Goal: Ask a question: Seek information or help from site administrators or community

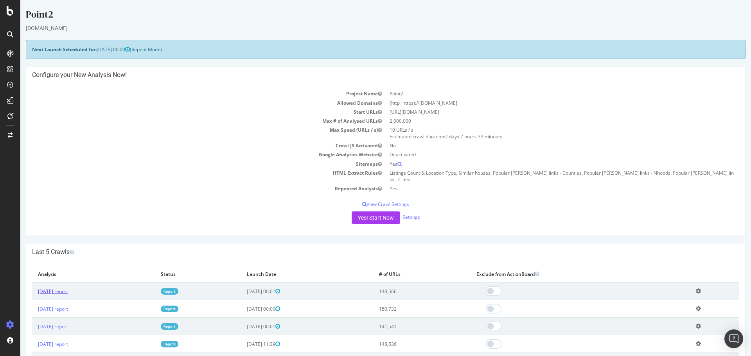
click at [68, 288] on link "2025 Sep. 4th report" at bounding box center [53, 291] width 30 height 7
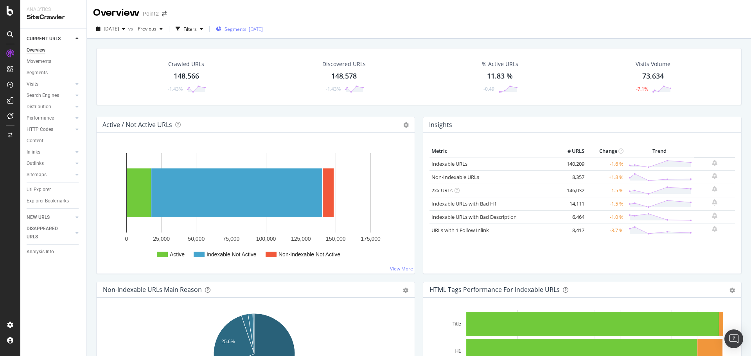
click at [244, 29] on span "Segments" at bounding box center [235, 29] width 22 height 7
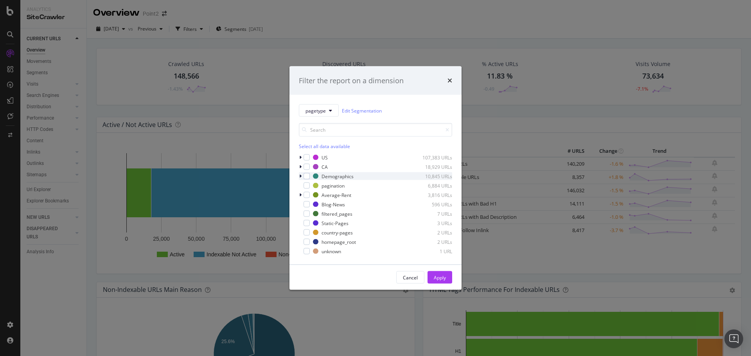
click at [300, 178] on icon "modal" at bounding box center [300, 176] width 2 height 5
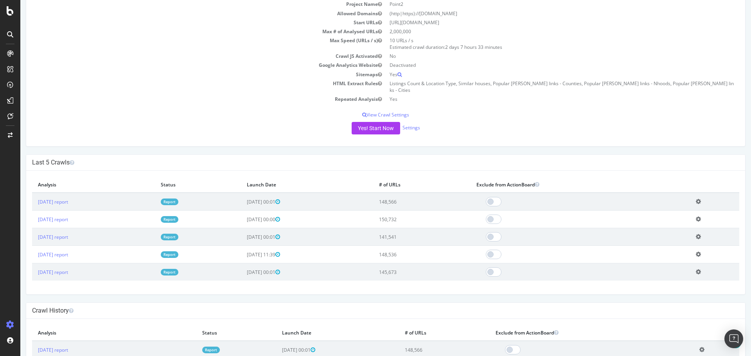
scroll to position [104, 0]
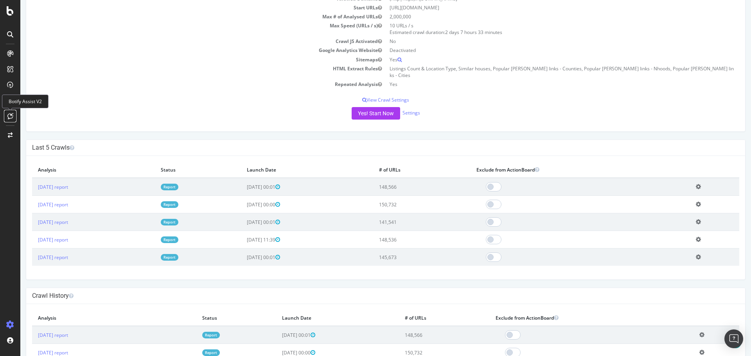
click at [11, 115] on icon at bounding box center [10, 116] width 6 height 6
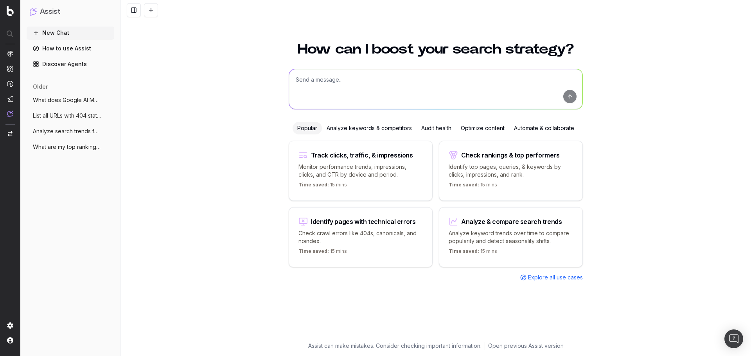
click at [72, 50] on link "How to use Assist" at bounding box center [71, 48] width 88 height 13
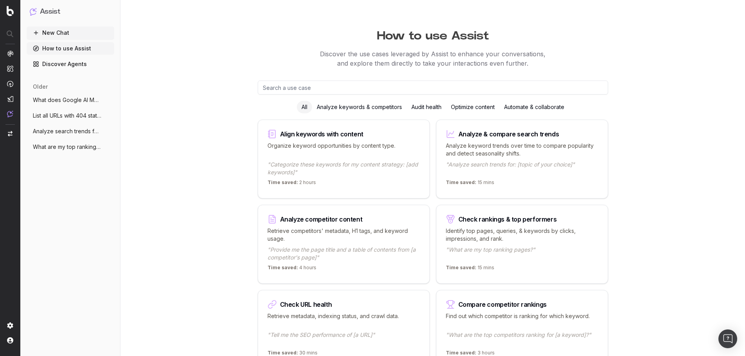
click at [425, 105] on div "Audit health" at bounding box center [427, 107] width 40 height 13
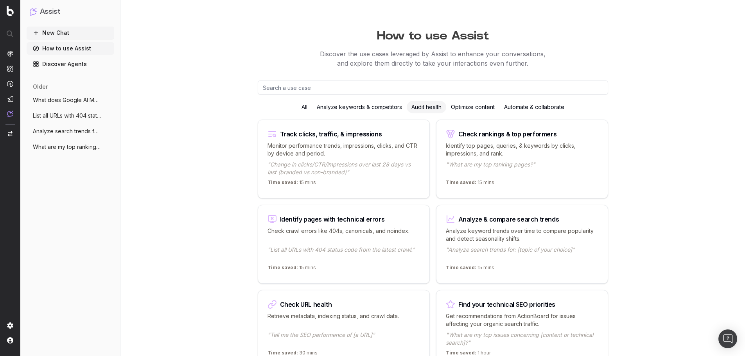
click at [342, 171] on p ""Change in clicks/CTR/impressions over last 28 days vs last (branded vs non-bra…" at bounding box center [344, 169] width 153 height 16
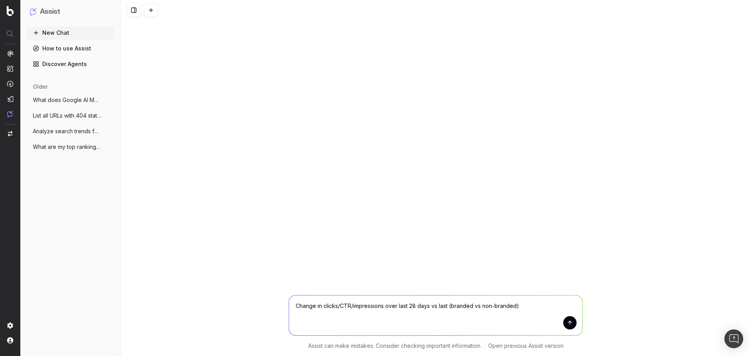
click at [570, 321] on button "submit" at bounding box center [569, 322] width 13 height 13
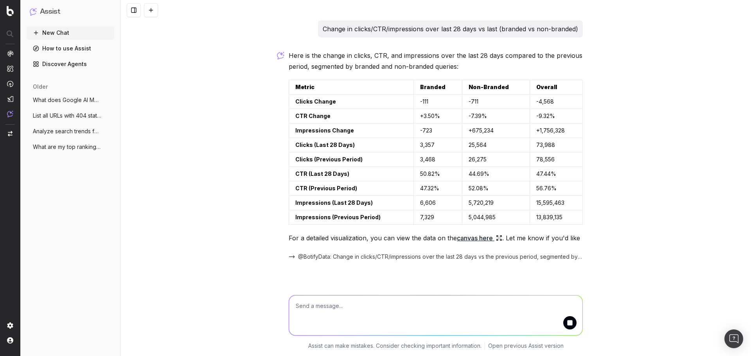
scroll to position [20, 0]
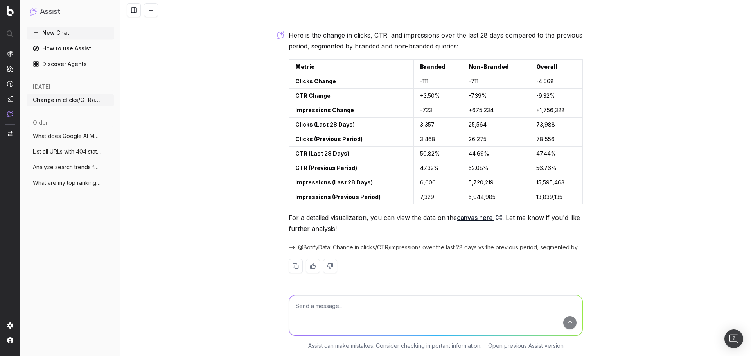
drag, startPoint x: 481, startPoint y: 219, endPoint x: 681, endPoint y: 133, distance: 218.3
click at [681, 133] on div "Change in clicks/CTR/impressions over last 28 days vs last (branded vs non-bran…" at bounding box center [435, 178] width 630 height 356
click at [497, 220] on icon at bounding box center [499, 218] width 6 height 6
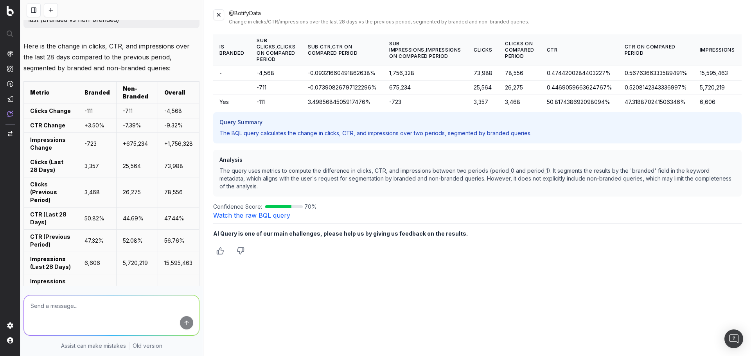
click at [220, 18] on button at bounding box center [218, 14] width 11 height 11
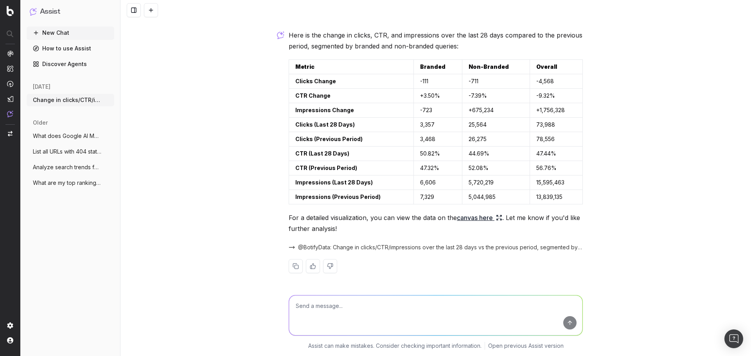
click at [426, 308] on textarea at bounding box center [435, 316] width 293 height 40
type textarea "what about the positions in the last 28 days, compared to impressions and click…"
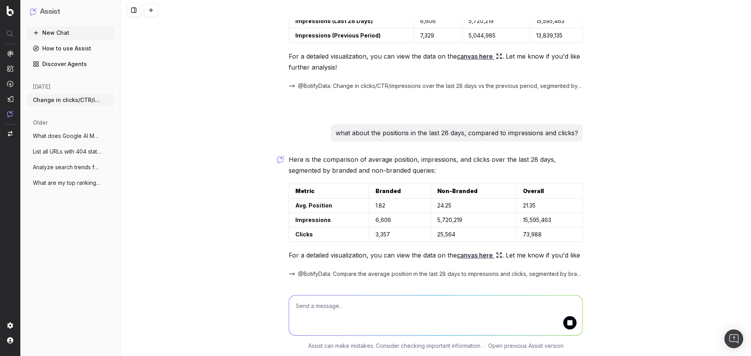
scroll to position [219, 0]
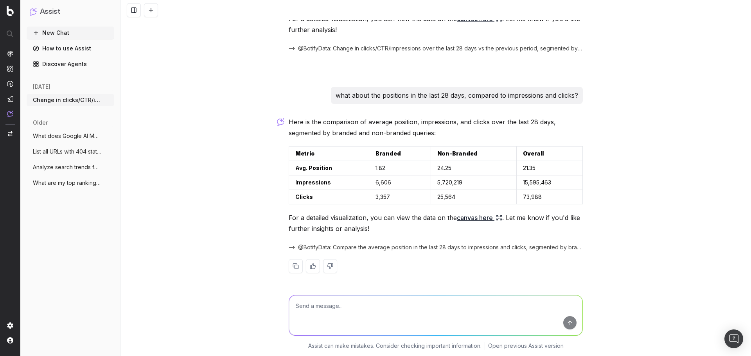
click at [436, 318] on textarea at bounding box center [435, 316] width 293 height 40
click at [348, 314] on textarea "compare" at bounding box center [435, 316] width 293 height 40
type textarea "compare this to the previous period, and then compare to the same period last y…"
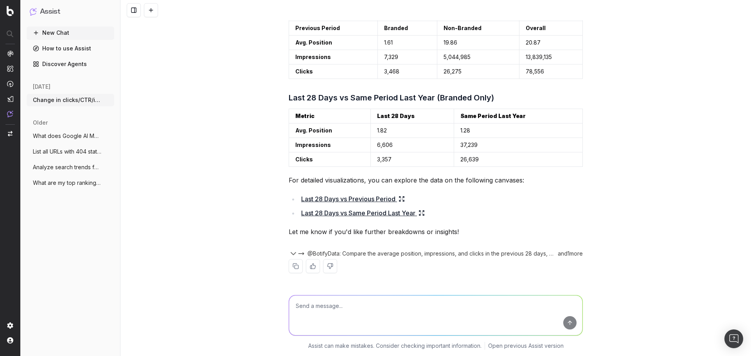
scroll to position [519, 0]
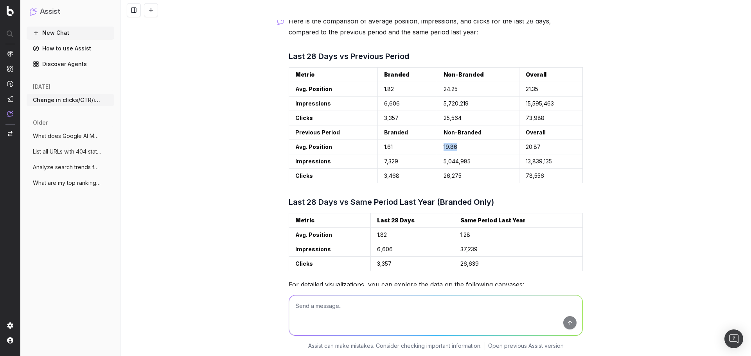
drag, startPoint x: 439, startPoint y: 148, endPoint x: 490, endPoint y: 151, distance: 51.7
click at [490, 151] on td "19.86" at bounding box center [478, 147] width 82 height 14
drag, startPoint x: 519, startPoint y: 150, endPoint x: 541, endPoint y: 151, distance: 22.3
click at [541, 151] on td "20.87" at bounding box center [550, 147] width 63 height 14
drag, startPoint x: 521, startPoint y: 163, endPoint x: 569, endPoint y: 164, distance: 48.1
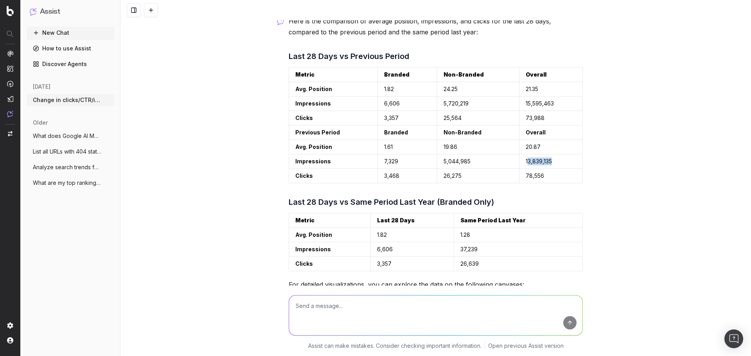
click at [569, 164] on td "13,839,135" at bounding box center [550, 161] width 63 height 14
drag, startPoint x: 569, startPoint y: 164, endPoint x: 519, endPoint y: 163, distance: 49.3
click at [519, 163] on td "13,839,135" at bounding box center [550, 161] width 63 height 14
drag, startPoint x: 544, startPoint y: 178, endPoint x: 520, endPoint y: 177, distance: 23.9
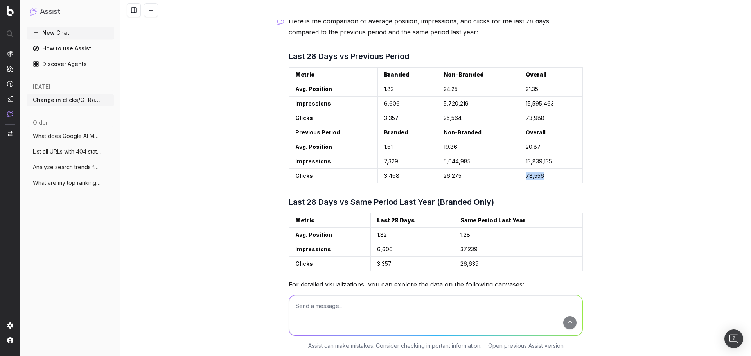
click at [520, 177] on td "78,556" at bounding box center [550, 176] width 63 height 14
drag, startPoint x: 520, startPoint y: 177, endPoint x: 550, endPoint y: 178, distance: 30.1
click at [550, 178] on td "78,556" at bounding box center [550, 176] width 63 height 14
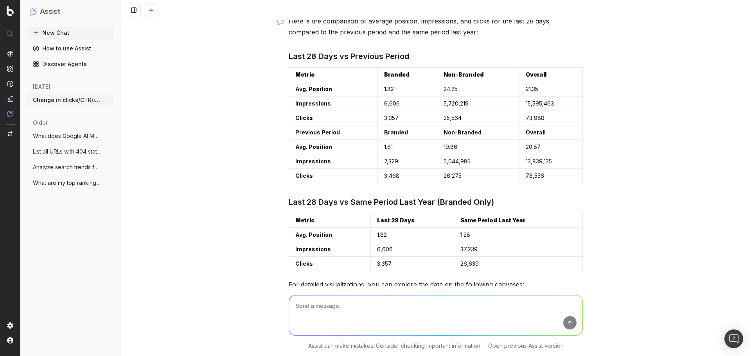
scroll to position [624, 0]
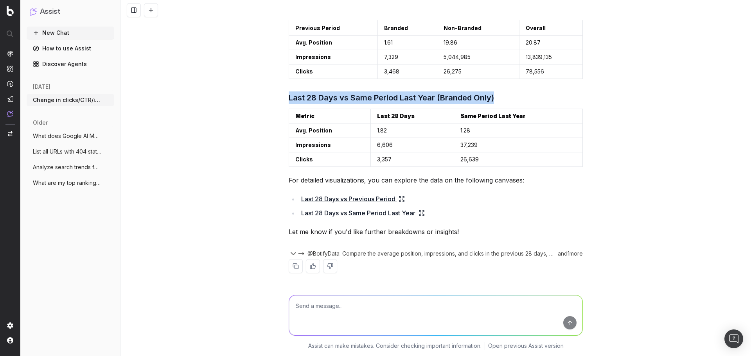
drag, startPoint x: 282, startPoint y: 99, endPoint x: 585, endPoint y: 95, distance: 302.7
click at [585, 95] on div "Change in clicks/CTR/impressions over last 28 days vs last (branded vs non-bran…" at bounding box center [435, 178] width 630 height 356
copy h3 "Last 28 Days vs Same Period Last Year (Branded Only)"
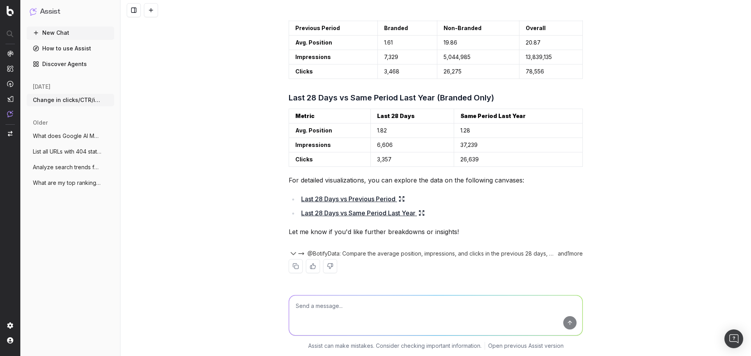
click at [455, 314] on textarea at bounding box center [435, 316] width 293 height 40
paste textarea "Last 28 Days vs Same Period Last Year (Branded Only)"
click at [398, 306] on textarea "Last 28 Days vs Same Period Last Year (Branded Only)" at bounding box center [435, 316] width 293 height 40
type textarea "show me Last 28 Days vs Same Period Last Year (non Branded Only)"
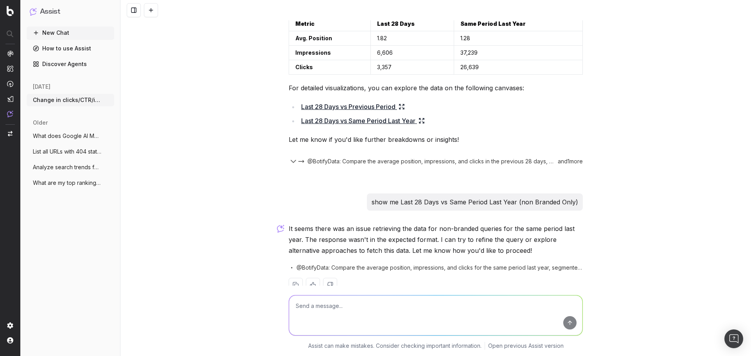
scroll to position [735, 0]
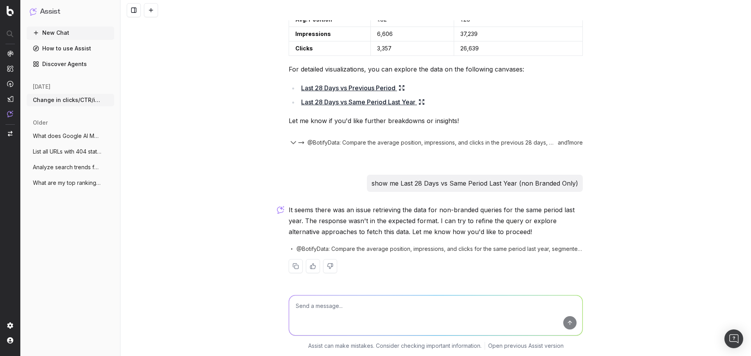
click at [404, 313] on textarea at bounding box center [435, 316] width 293 height 40
type textarea "explore alternative approaches"
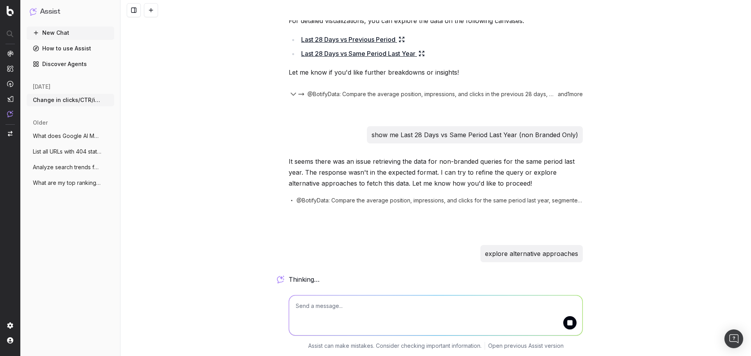
scroll to position [776, 0]
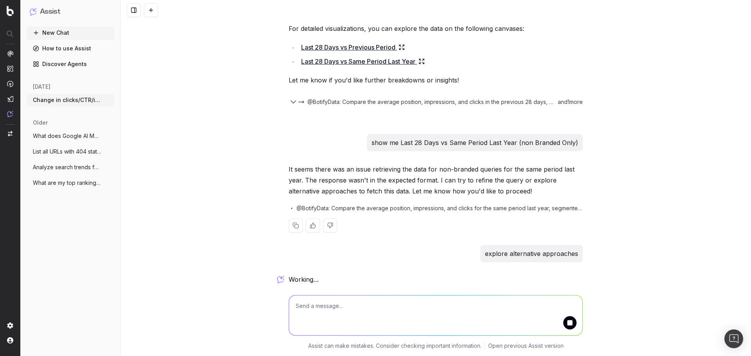
click at [496, 207] on span "@BotifyData: Compare the average position, impressions, and clicks for the same…" at bounding box center [439, 209] width 286 height 8
click at [552, 208] on span "@BotifyData: Compare the average position, impressions, and clicks for the same…" at bounding box center [439, 209] width 286 height 8
drag, startPoint x: 571, startPoint y: 206, endPoint x: 570, endPoint y: 210, distance: 4.0
click at [570, 206] on span "@BotifyData: Compare the average position, impressions, and clicks for the same…" at bounding box center [439, 209] width 286 height 8
click at [565, 102] on div "and 1 more" at bounding box center [568, 102] width 29 height 8
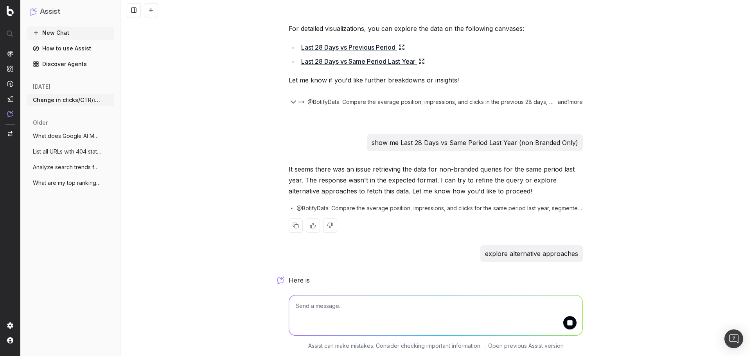
scroll to position [801, 0]
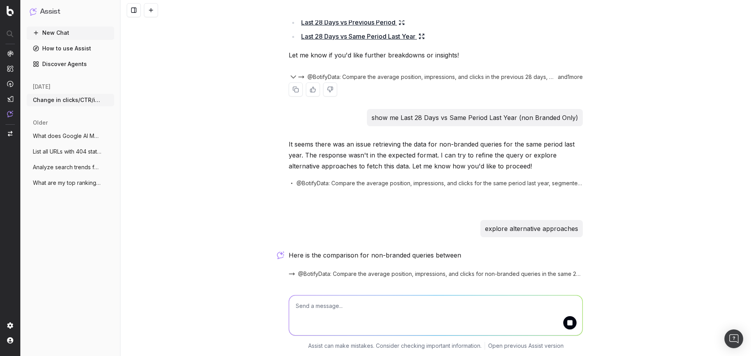
click at [292, 78] on icon "button" at bounding box center [293, 76] width 9 height 9
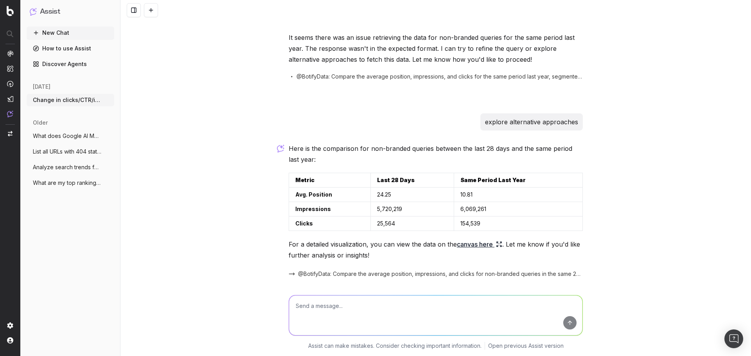
scroll to position [948, 0]
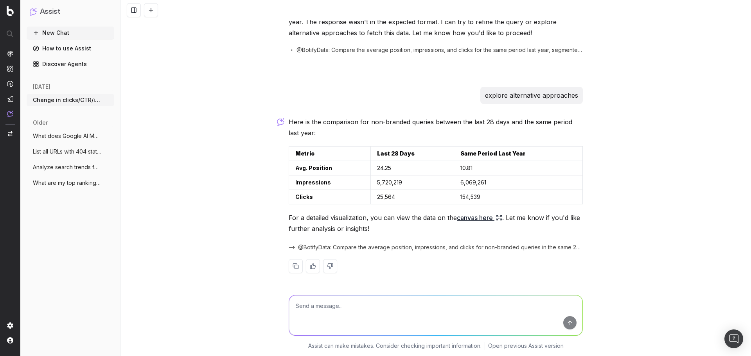
click at [493, 218] on link "canvas here" at bounding box center [479, 217] width 45 height 11
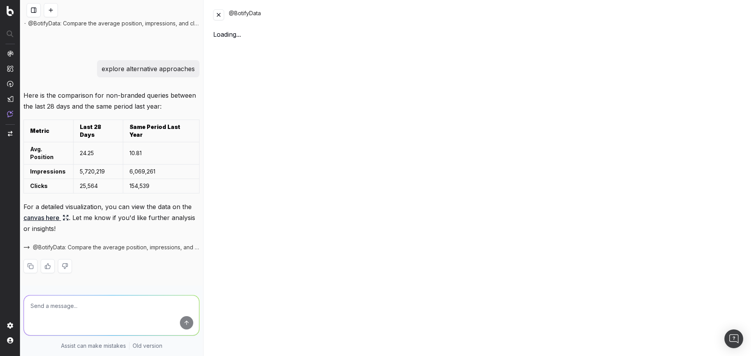
scroll to position [1180, 0]
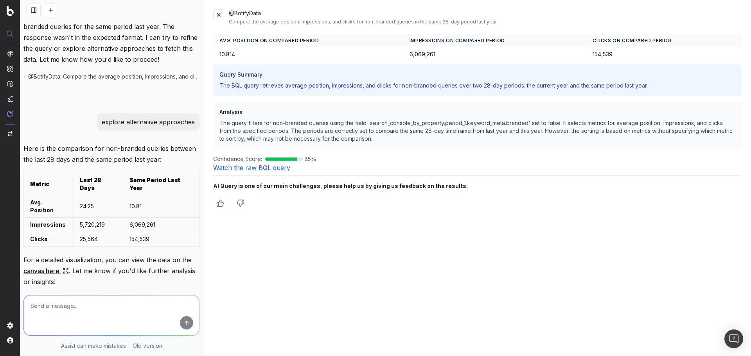
click at [217, 13] on button at bounding box center [218, 14] width 11 height 11
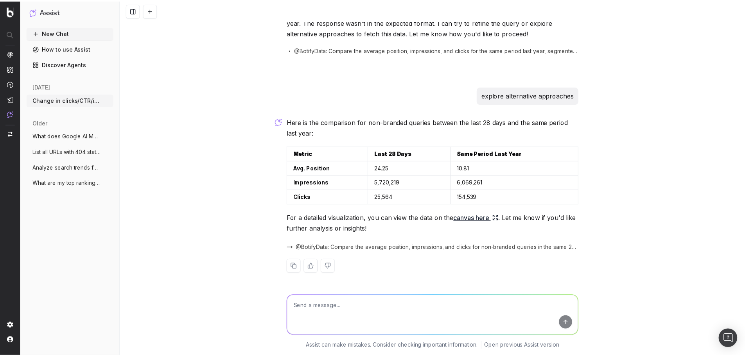
scroll to position [948, 0]
click at [61, 46] on link "How to use Assist" at bounding box center [71, 48] width 88 height 13
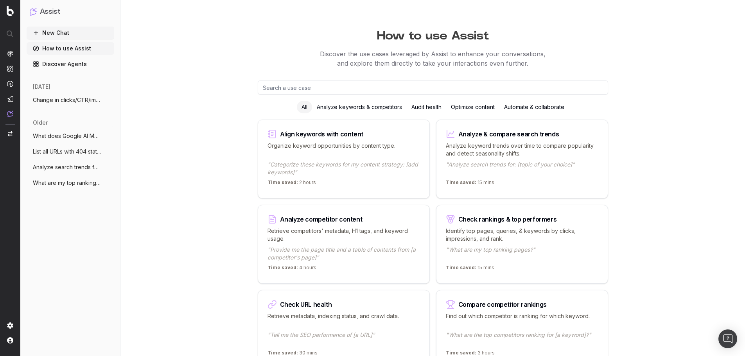
drag, startPoint x: 489, startPoint y: 104, endPoint x: 493, endPoint y: 105, distance: 4.5
click at [489, 104] on div "Optimize content" at bounding box center [472, 107] width 53 height 13
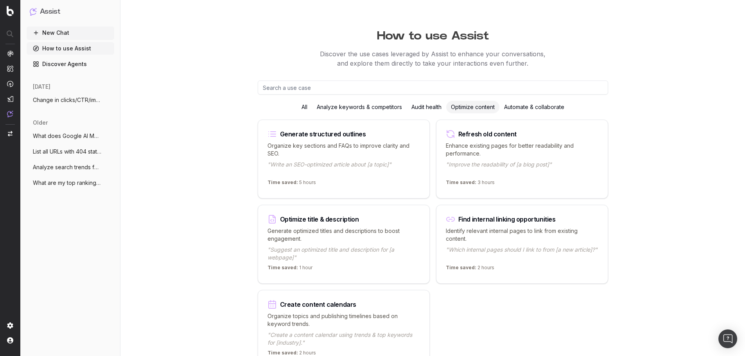
click at [70, 68] on link "Discover Agents" at bounding box center [71, 64] width 88 height 13
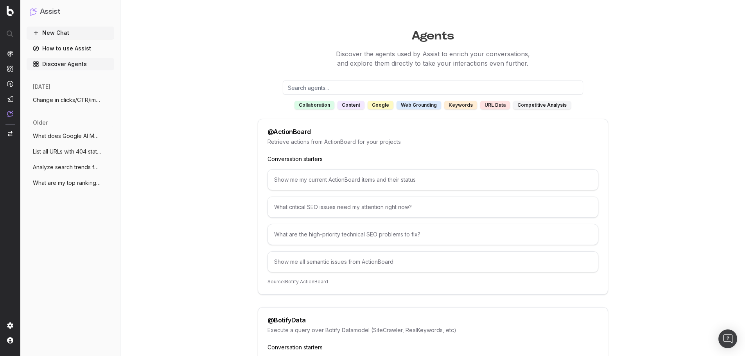
click at [412, 103] on div "web grounding" at bounding box center [419, 105] width 45 height 9
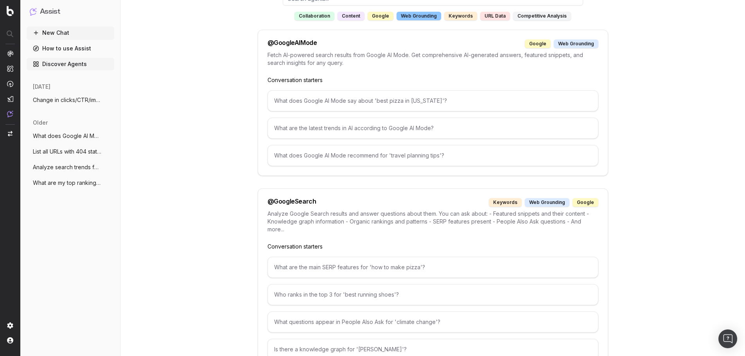
scroll to position [104, 0]
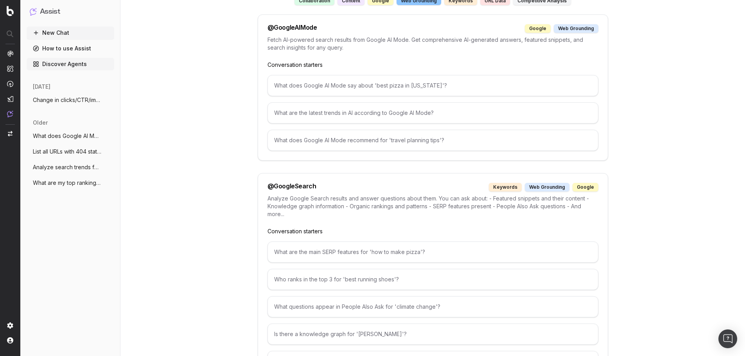
click at [392, 254] on div "What are the main SERP features for 'how to make pizza'?" at bounding box center [433, 252] width 331 height 21
copy div "What are the main SERP features for 'how to make pizza'?"
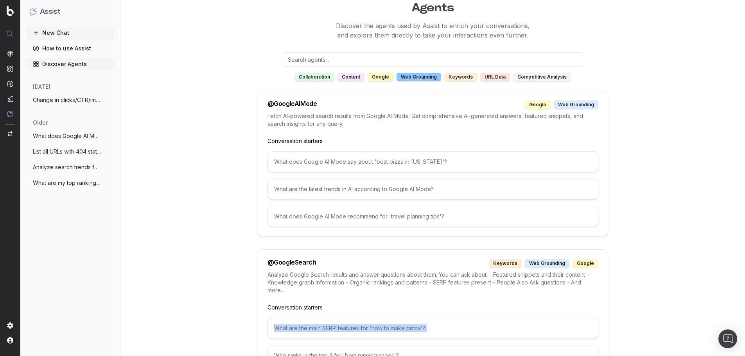
scroll to position [0, 0]
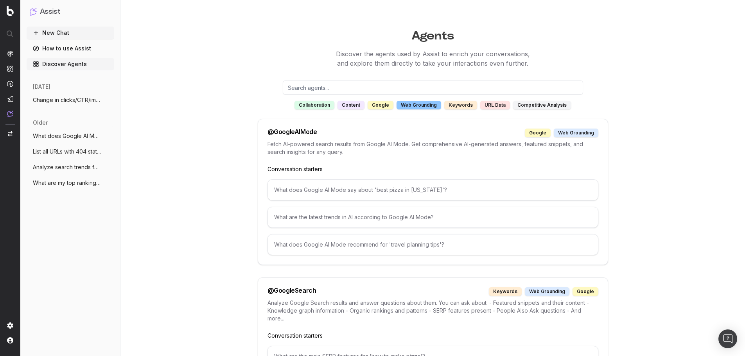
click at [366, 85] on input "text" at bounding box center [433, 88] width 300 height 14
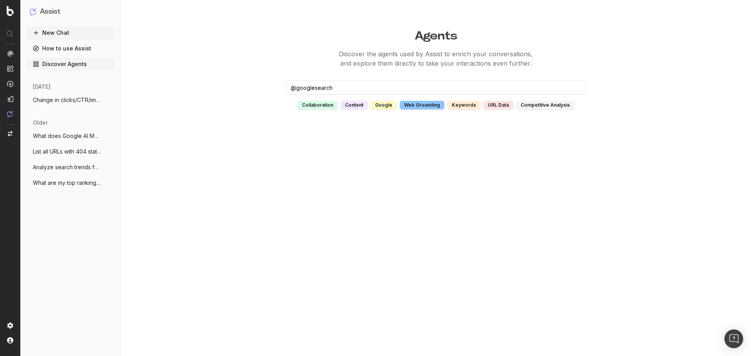
paste input "What are the main SERP features for 'how to make pizza'?"
type input "@googlesearch What are the main SERP features for 'houses for rent'?"
click at [489, 90] on input "@googlesearch What are the main SERP features for 'houses for rent'?" at bounding box center [435, 88] width 300 height 14
click at [489, 89] on input "@googlesearch What are the main SERP features for 'houses for rent'?" at bounding box center [435, 88] width 300 height 14
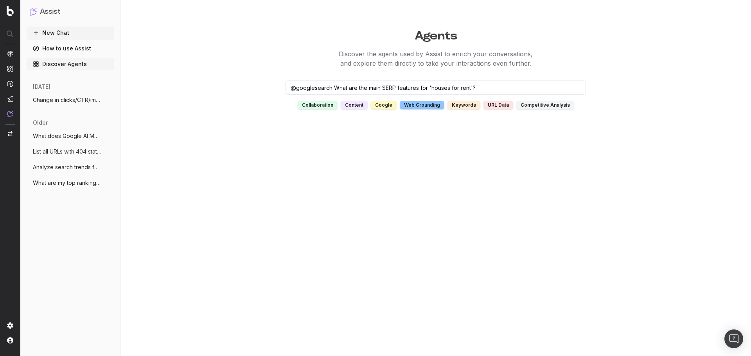
click at [433, 85] on input "@googlesearch What are the main SERP features for 'houses for rent'?" at bounding box center [435, 88] width 300 height 14
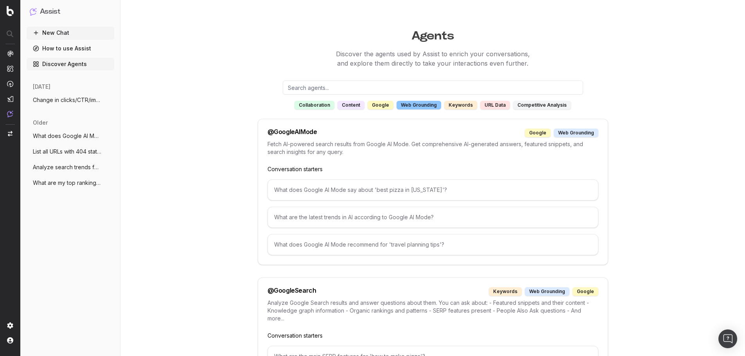
click at [444, 190] on div "What does Google AI Mode say about 'best pizza in [US_STATE]'?" at bounding box center [433, 190] width 331 height 21
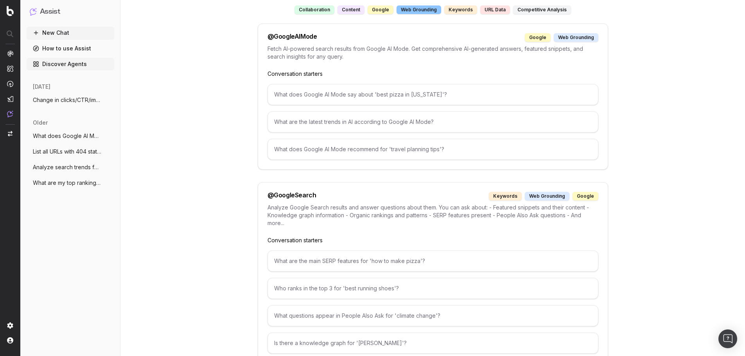
scroll to position [104, 0]
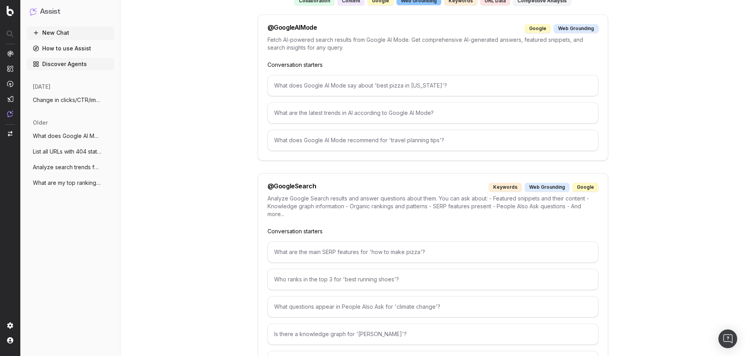
click at [413, 257] on div "What are the main SERP features for 'how to make pizza'?" at bounding box center [433, 252] width 331 height 21
drag, startPoint x: 281, startPoint y: 219, endPoint x: 282, endPoint y: 224, distance: 4.8
click at [281, 221] on div "Analyze Google Search results and answer questions about them. You can ask abou…" at bounding box center [433, 211] width 331 height 33
click at [285, 199] on p "Analyze Google Search results and answer questions about them. You can ask abou…" at bounding box center [433, 206] width 331 height 23
click at [590, 183] on div "google" at bounding box center [586, 187] width 26 height 9
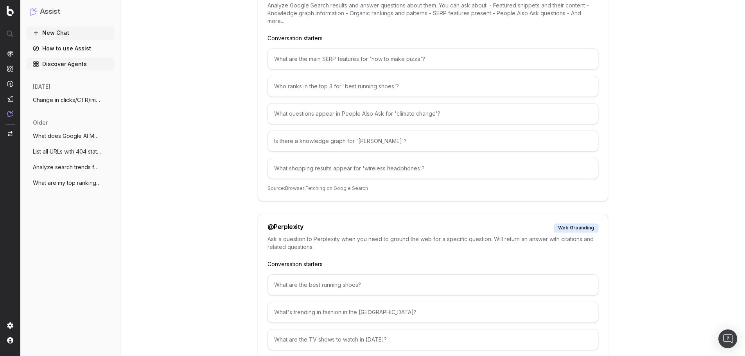
scroll to position [313, 0]
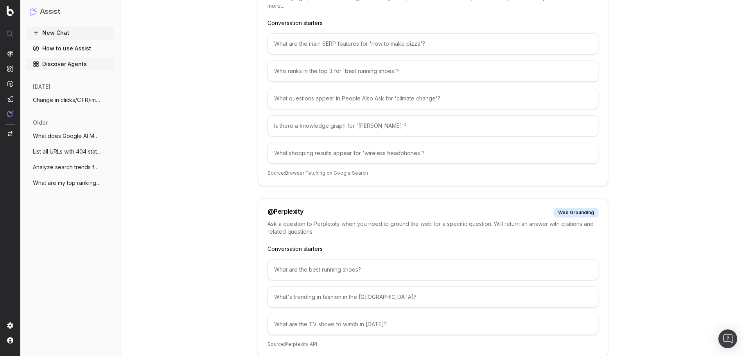
click at [582, 214] on div "web grounding" at bounding box center [576, 212] width 45 height 9
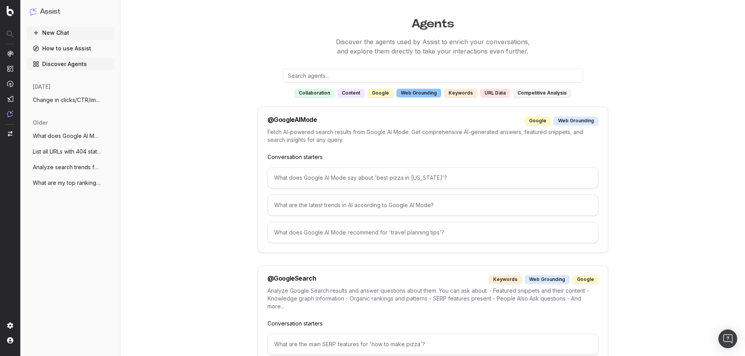
scroll to position [0, 0]
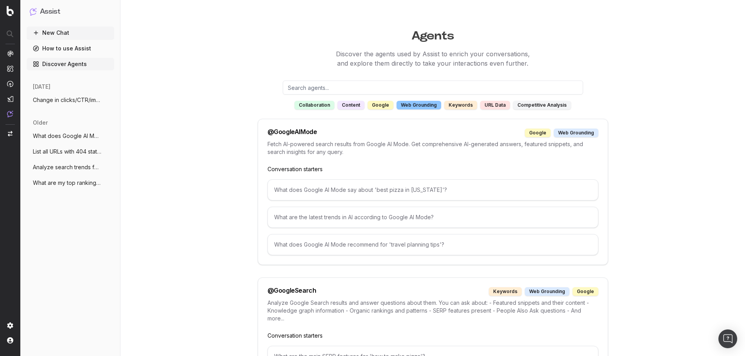
click at [466, 106] on div "keywords" at bounding box center [460, 105] width 33 height 9
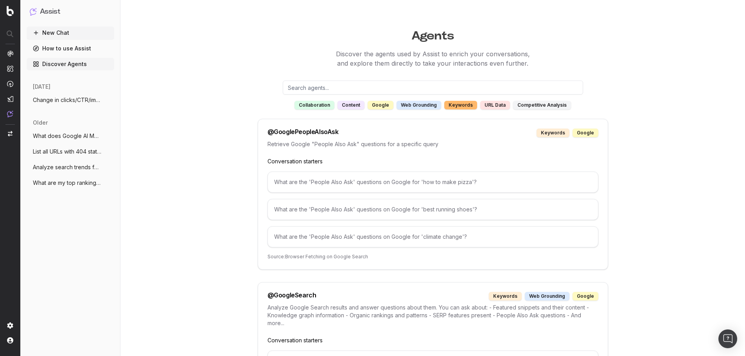
click at [354, 88] on input "text" at bounding box center [433, 88] width 300 height 14
paste input "@googlesearch What are the main SERP features for 'houses for rent'?"
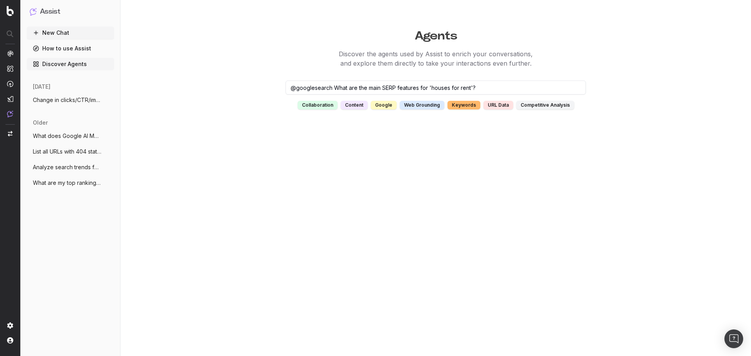
type input "@googlesearch What are the main SERP features for 'houses for rent'?"
click at [538, 106] on div "competitive analysis" at bounding box center [545, 105] width 58 height 9
click at [538, 104] on div "competitive analysis" at bounding box center [545, 105] width 58 height 9
click at [515, 85] on input "@googlesearch What are the main SERP features for 'houses for rent'?" at bounding box center [435, 88] width 300 height 14
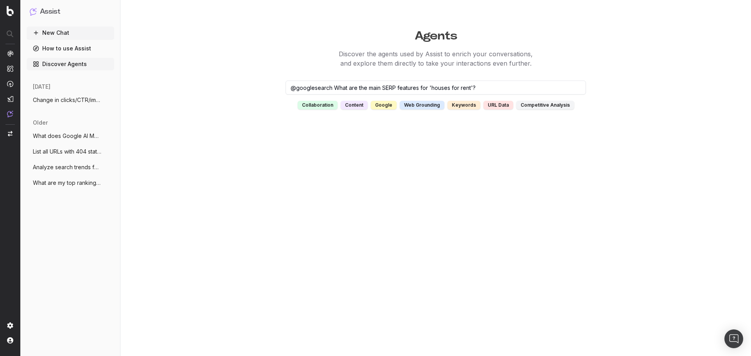
click at [515, 85] on input "@googlesearch What are the main SERP features for 'houses for rent'?" at bounding box center [435, 88] width 300 height 14
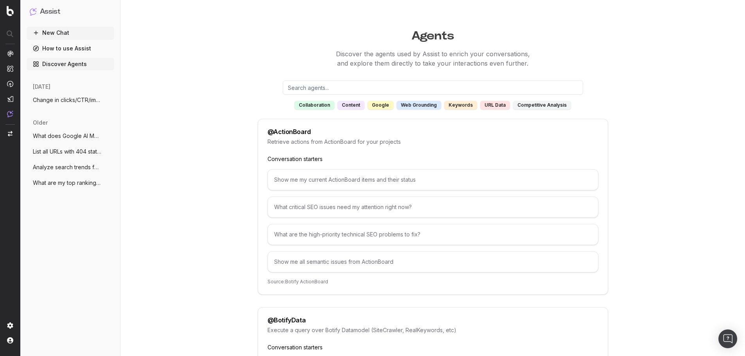
click at [536, 105] on div "competitive analysis" at bounding box center [542, 105] width 58 height 9
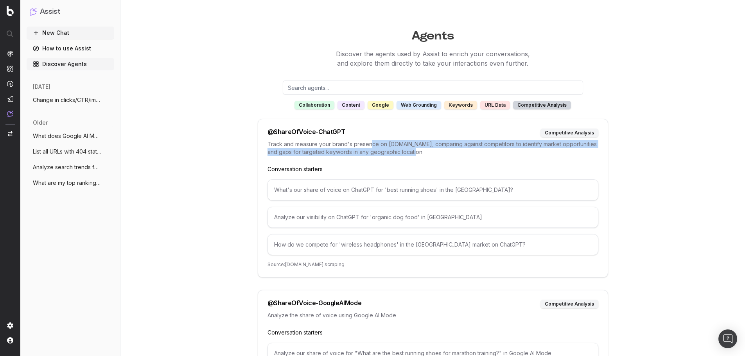
drag, startPoint x: 441, startPoint y: 154, endPoint x: 537, endPoint y: 156, distance: 95.8
click at [537, 156] on div "Track and measure your brand's presence on [DOMAIN_NAME], comparing against com…" at bounding box center [433, 152] width 331 height 25
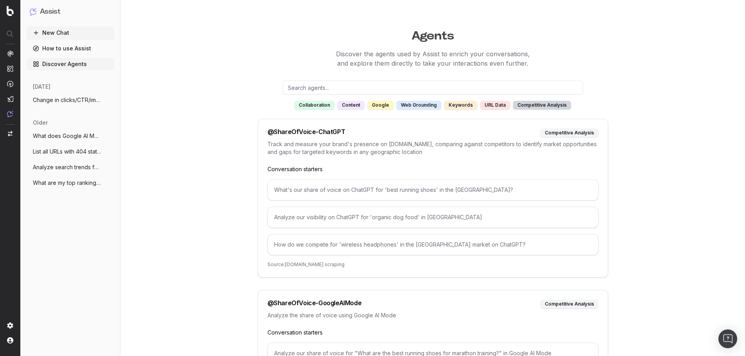
click at [395, 193] on div "What's our share of voice on ChatGPT for 'best running shoes' in the [GEOGRAPHI…" at bounding box center [433, 190] width 331 height 21
click at [396, 191] on div "What's our share of voice on ChatGPT for 'best running shoes' in the [GEOGRAPHI…" at bounding box center [433, 190] width 331 height 21
drag, startPoint x: 396, startPoint y: 191, endPoint x: 551, endPoint y: 158, distance: 158.6
click at [397, 192] on div "What's our share of voice on ChatGPT for 'best running shoes' in the [GEOGRAPHI…" at bounding box center [433, 190] width 331 height 21
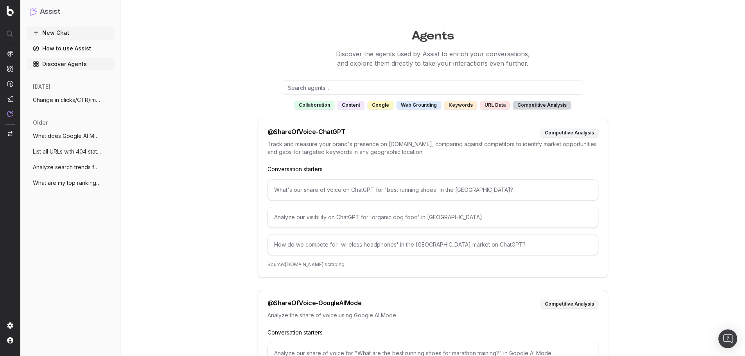
click at [569, 135] on div "competitive analysis" at bounding box center [569, 133] width 58 height 9
click at [243, 124] on div "Agents Discover the agents used by Assist to enrich your conversations, and exp…" at bounding box center [433, 322] width 601 height 595
click at [56, 50] on link "How to use Assist" at bounding box center [71, 48] width 88 height 13
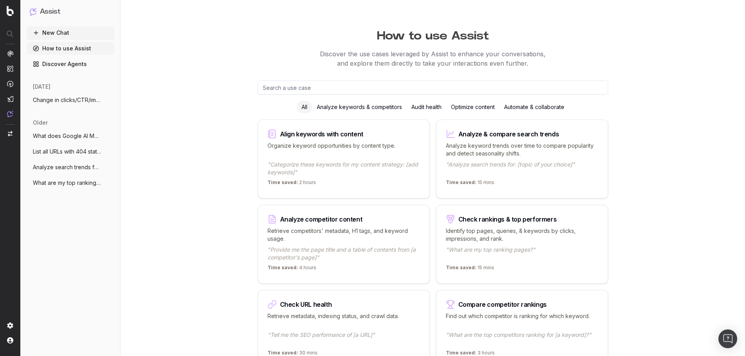
click at [543, 104] on div "Automate & collaborate" at bounding box center [534, 107] width 70 height 13
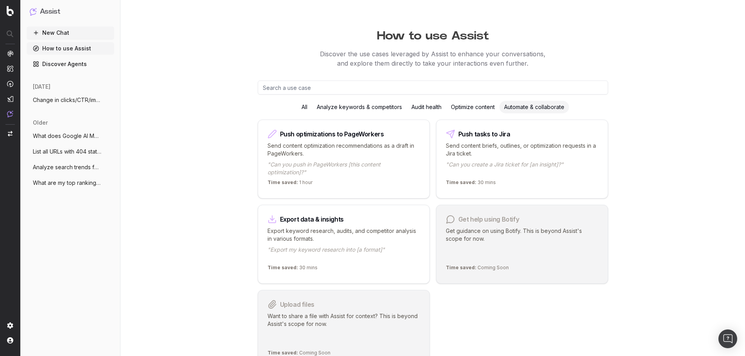
click at [320, 90] on input "text" at bounding box center [433, 88] width 350 height 14
paste input "@googlesearch What are the main SERP features for 'houses for rent'?"
type input "@googlesearch What are the main SERP features for 'houses for rent'?"
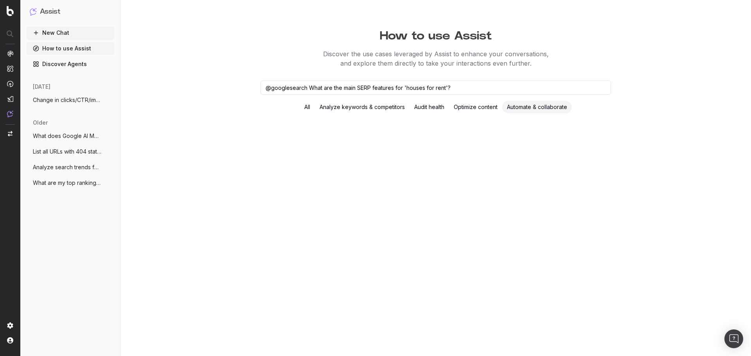
click at [317, 86] on input "@googlesearch What are the main SERP features for 'houses for rent'?" at bounding box center [435, 88] width 350 height 14
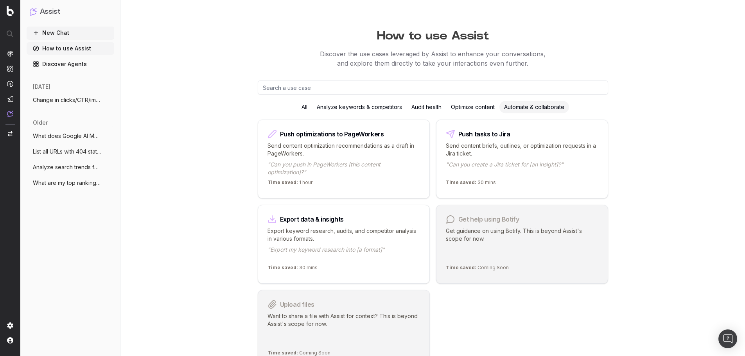
click at [305, 246] on p ""Export my keyword research into [a format]"" at bounding box center [344, 254] width 153 height 16
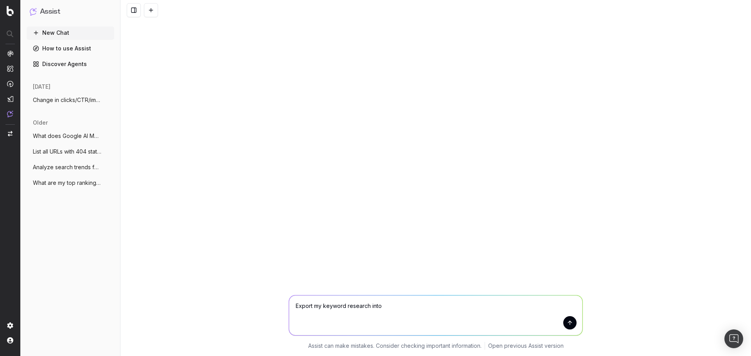
click at [68, 50] on link "How to use Assist" at bounding box center [71, 48] width 88 height 13
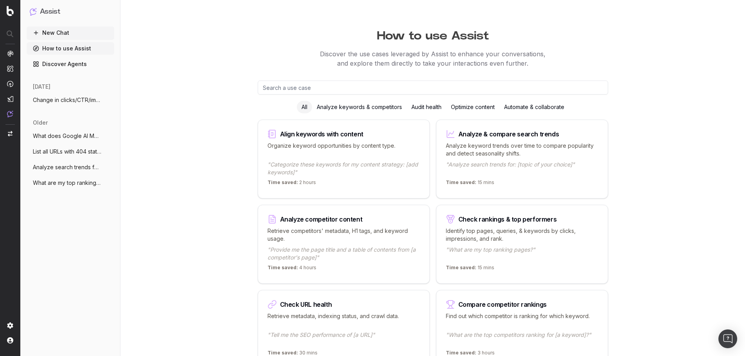
click at [353, 106] on div "Analyze keywords & competitors" at bounding box center [359, 107] width 95 height 13
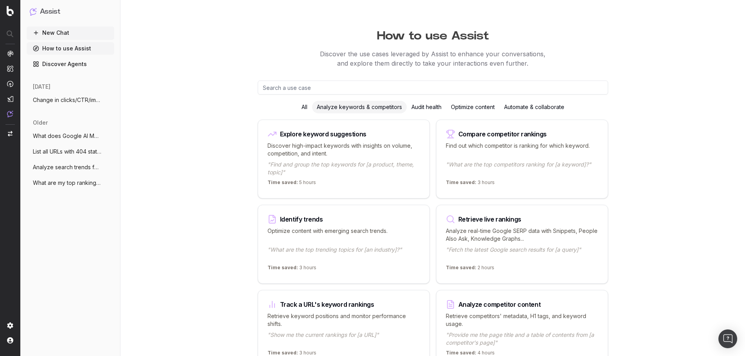
click at [291, 164] on p ""Find and group the top keywords for [a product, theme, topic]"" at bounding box center [344, 169] width 153 height 16
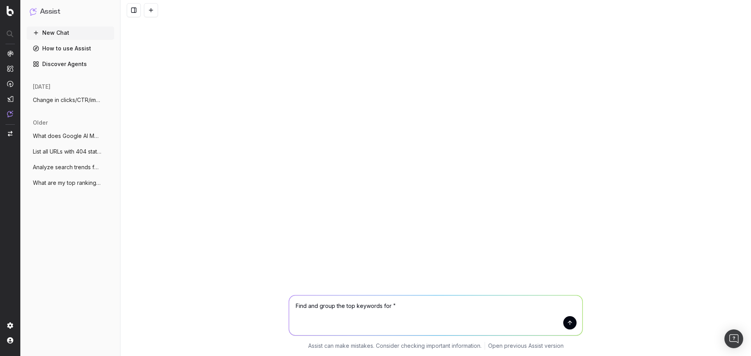
type textarea "Find and group the top keywords for ""
click at [48, 53] on link "How to use Assist" at bounding box center [71, 48] width 88 height 13
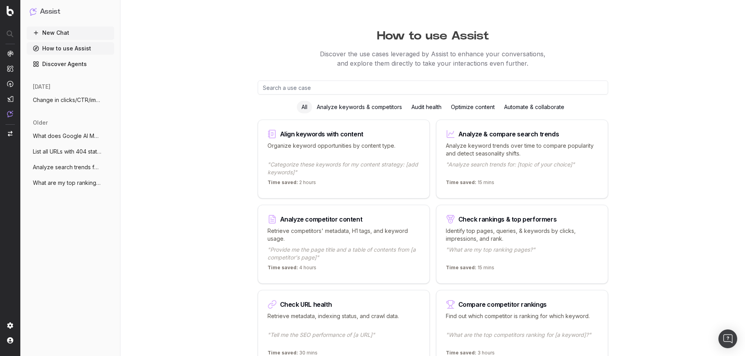
click at [491, 108] on div "Optimize content" at bounding box center [472, 107] width 53 height 13
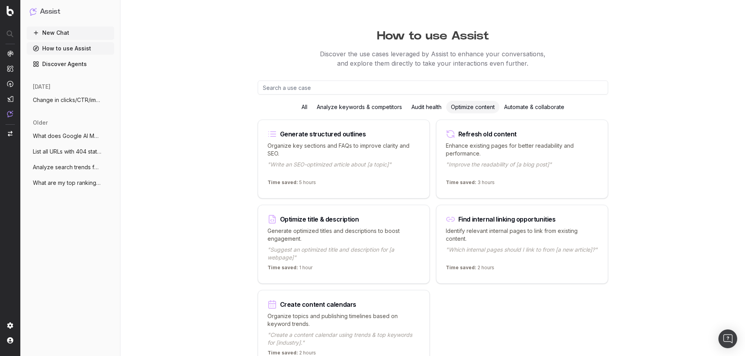
click at [542, 248] on p ""Which internal pages should I link to from [a new article]?"" at bounding box center [522, 254] width 153 height 16
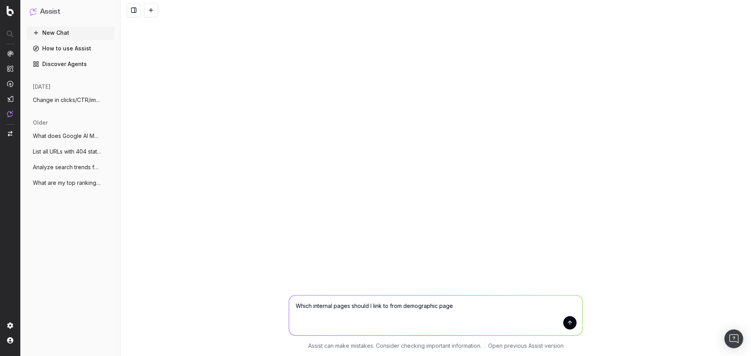
type textarea "Which internal pages should I link to from demographic pages"
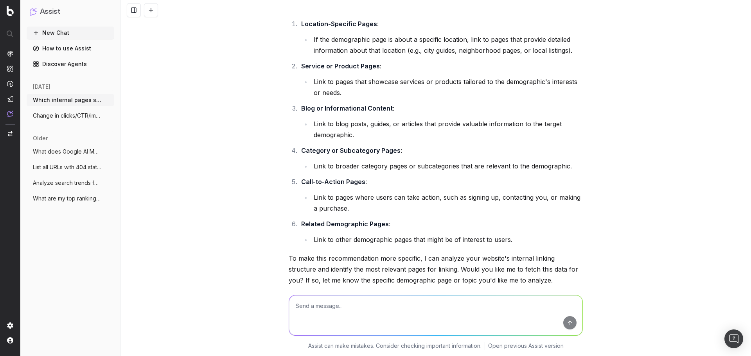
scroll to position [147, 0]
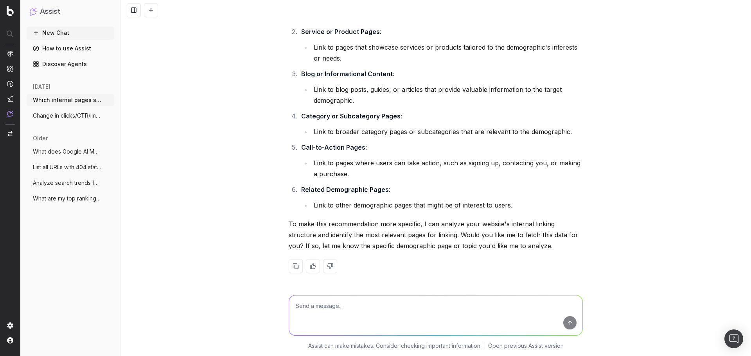
click at [70, 154] on span "What does Google AI Mode say about 'hous" at bounding box center [67, 152] width 69 height 8
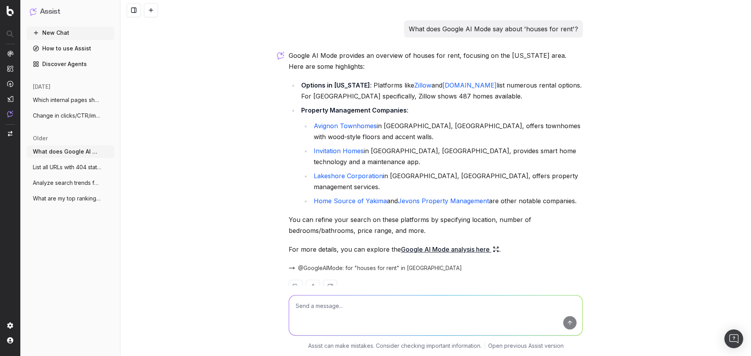
scroll to position [10, 0]
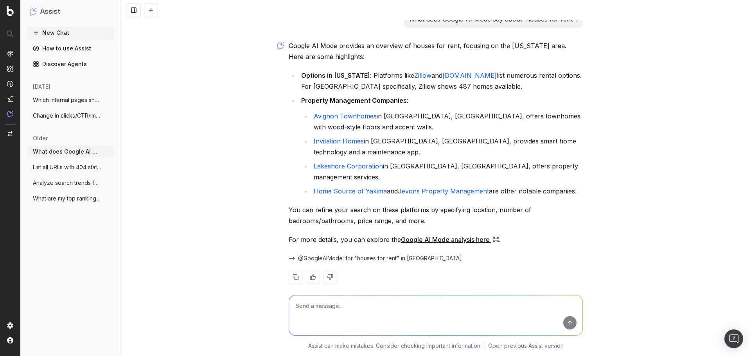
click at [469, 234] on link "Google AI Mode analysis here" at bounding box center [450, 239] width 98 height 11
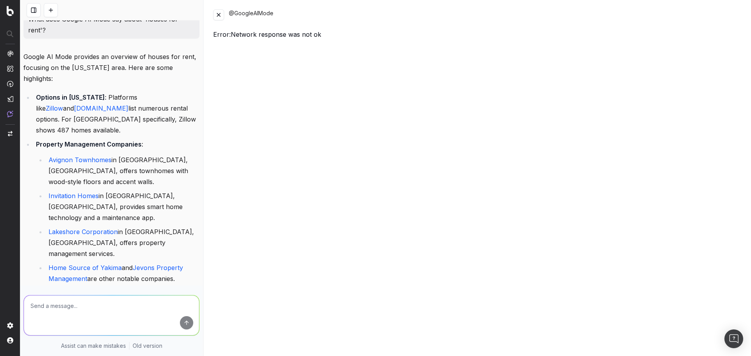
click at [222, 14] on button at bounding box center [218, 14] width 11 height 11
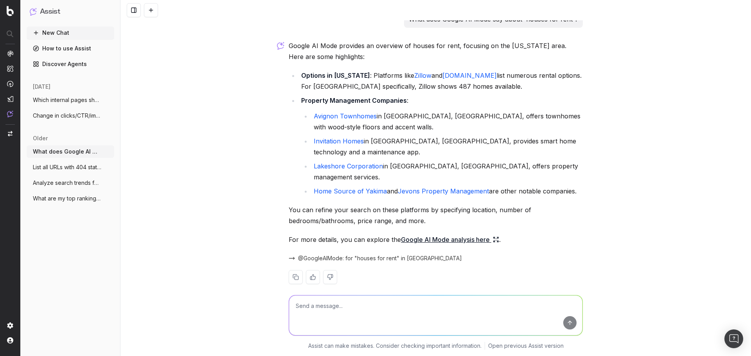
click at [58, 184] on span "Analyze search trends for: "houses for r" at bounding box center [67, 183] width 69 height 8
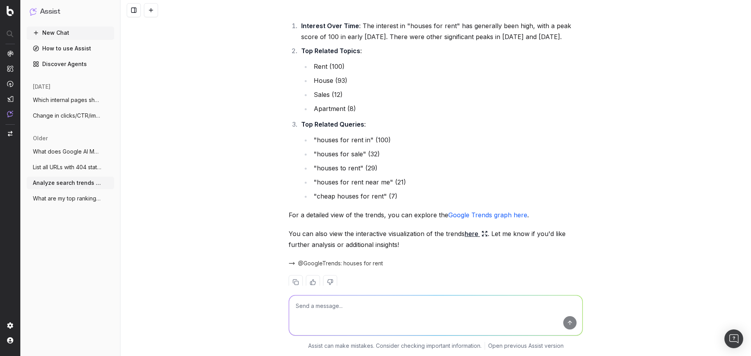
scroll to position [108, 0]
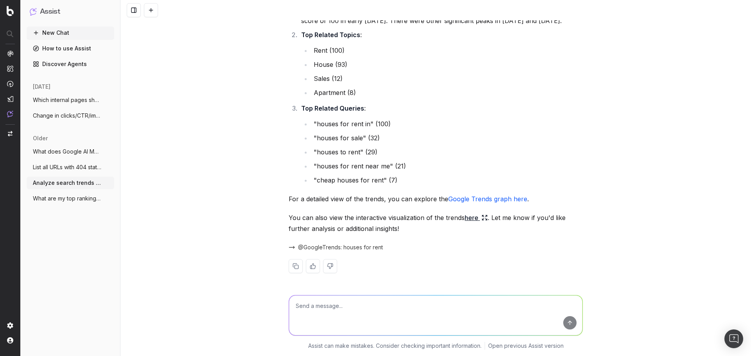
click at [79, 198] on span "What are my top ranking pages?" at bounding box center [67, 199] width 69 height 8
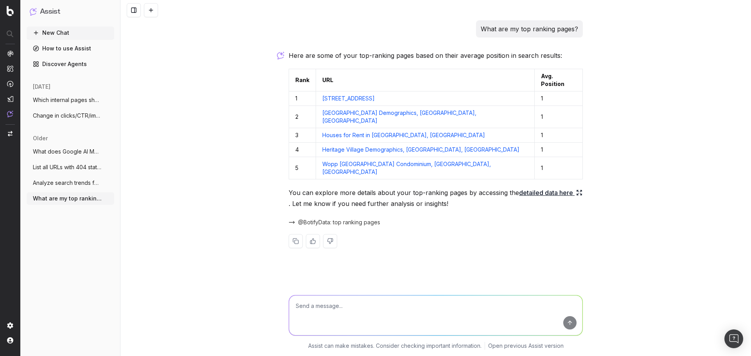
click at [559, 187] on link "detailed data here" at bounding box center [550, 192] width 63 height 11
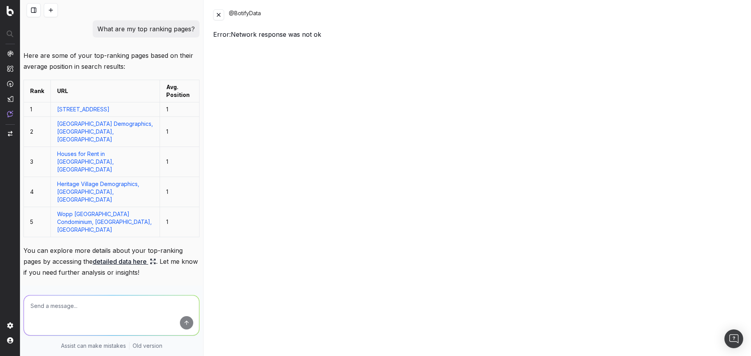
click at [216, 18] on button at bounding box center [218, 14] width 11 height 11
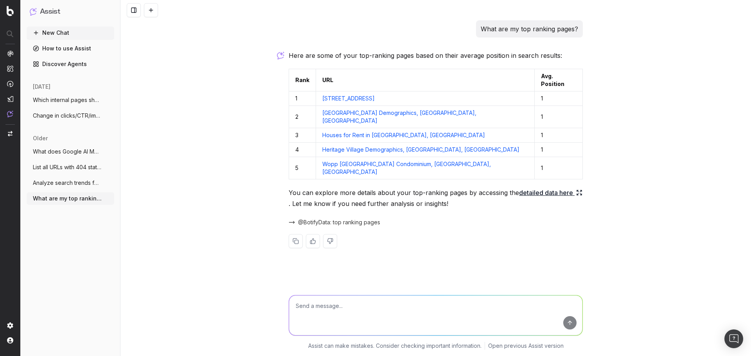
click at [64, 182] on span "Analyze search trends for: "houses for r" at bounding box center [67, 183] width 69 height 8
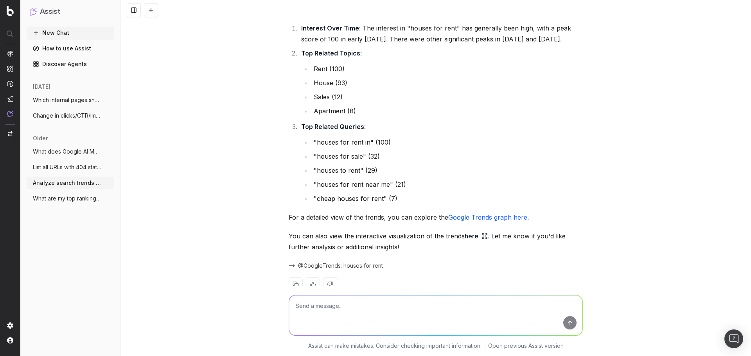
scroll to position [108, 0]
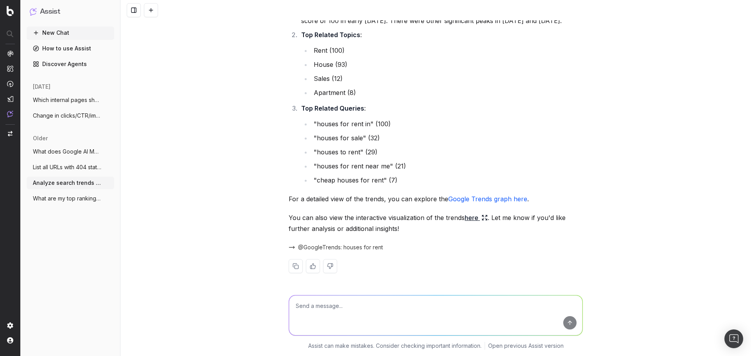
click at [505, 197] on link "Google Trends graph here" at bounding box center [487, 199] width 79 height 8
click at [381, 315] on textarea at bounding box center [435, 316] width 293 height 40
click at [62, 36] on button "New Chat" at bounding box center [71, 33] width 88 height 13
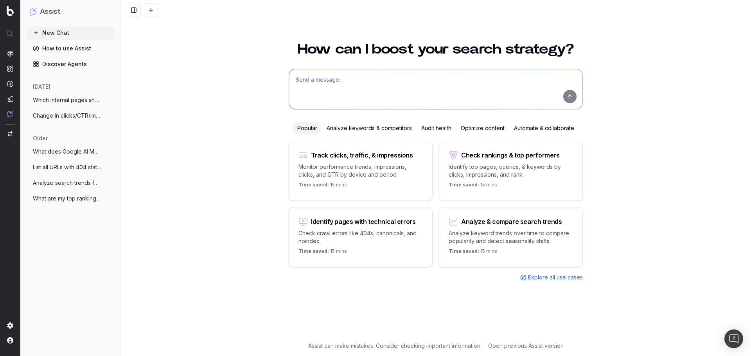
click at [449, 72] on textarea at bounding box center [435, 89] width 293 height 40
type textarea "h"
type textarea "what are some original ideas about optimizing available content with AI in a re…"
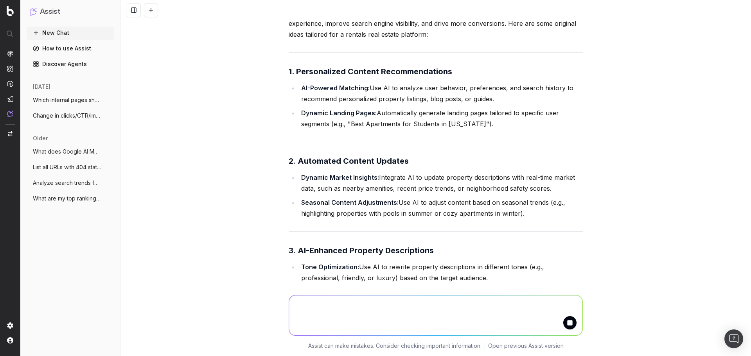
scroll to position [158, 0]
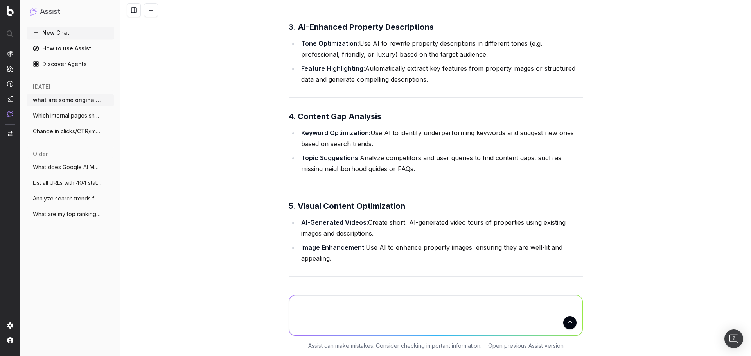
scroll to position [263, 0]
